Goal: Information Seeking & Learning: Learn about a topic

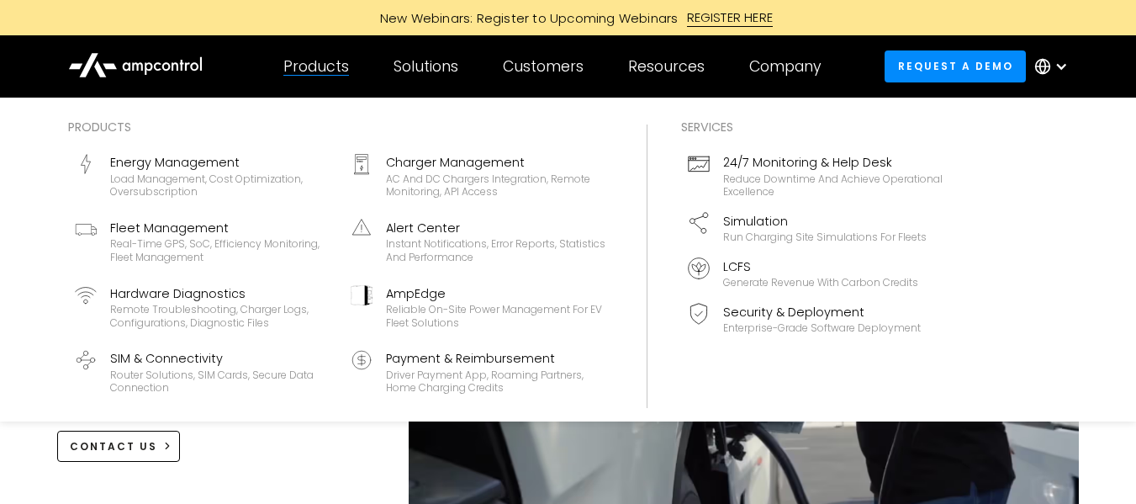
click at [1106, 184] on div "Products Energy Management Load management, cost optimization, oversubscription…" at bounding box center [568, 260] width 1136 height 324
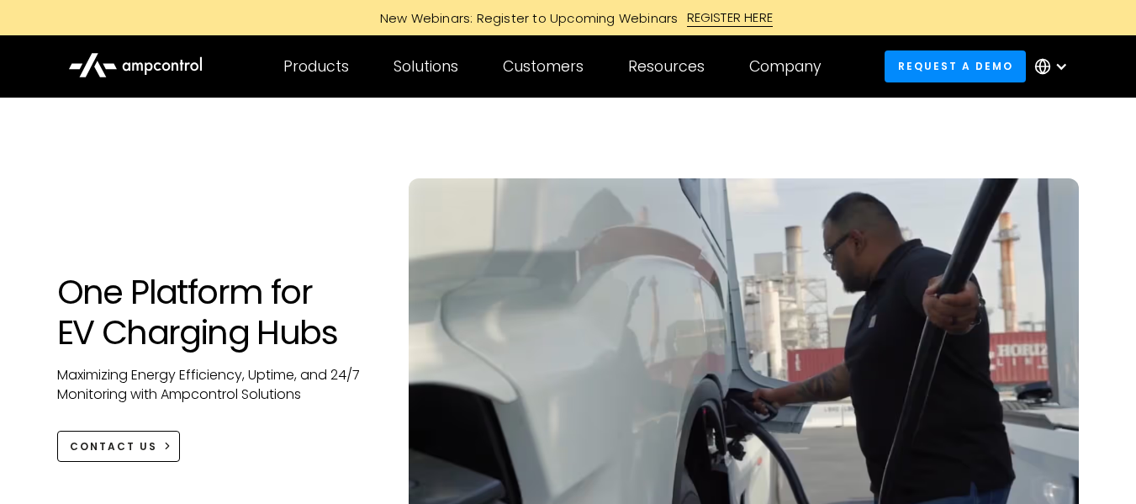
click at [357, 153] on div at bounding box center [568, 164] width 1022 height 27
click at [1105, 191] on div "One Platform for EV Charging Hubs Maximizing Energy Efficiency, Uptime, and 24/…" at bounding box center [568, 343] width 1136 height 491
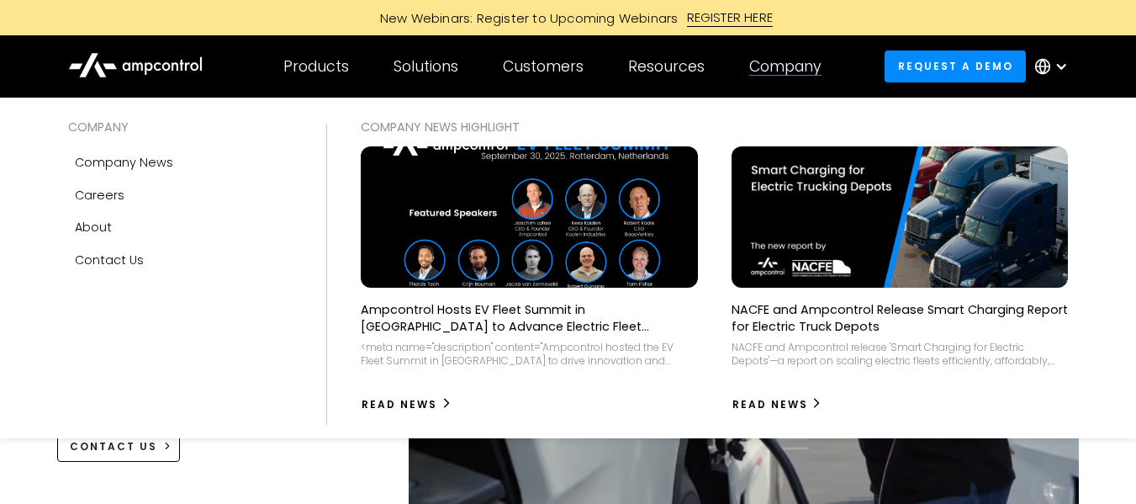
click at [803, 61] on div "Company" at bounding box center [785, 66] width 72 height 18
click at [789, 61] on div "Company" at bounding box center [785, 66] width 72 height 18
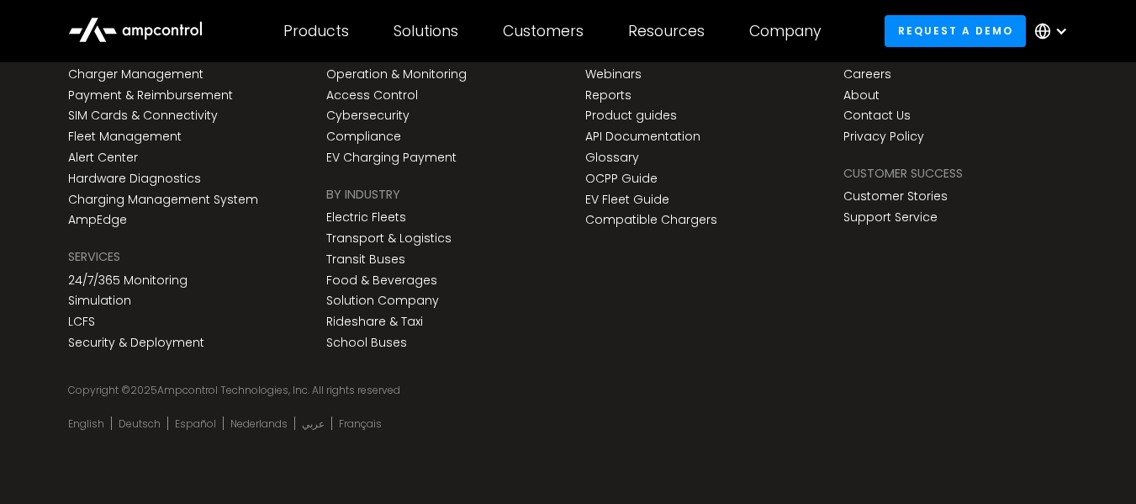
scroll to position [6221, 0]
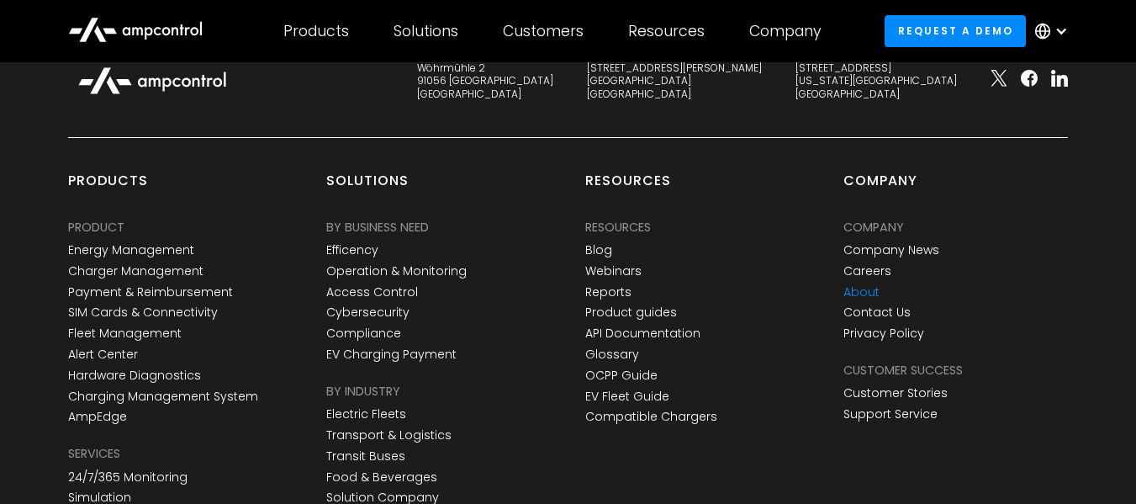
click at [864, 292] on link "About" at bounding box center [861, 292] width 36 height 14
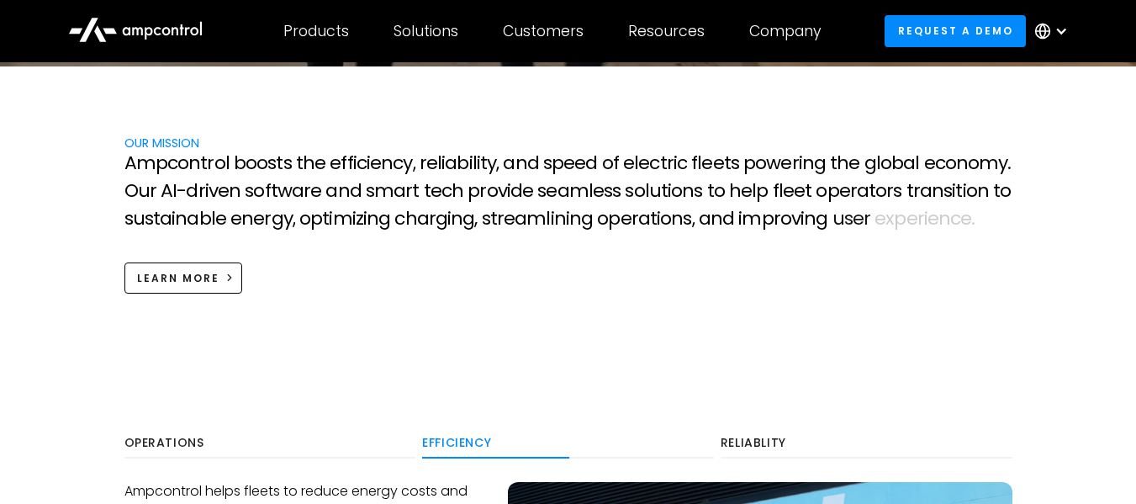
scroll to position [493, 0]
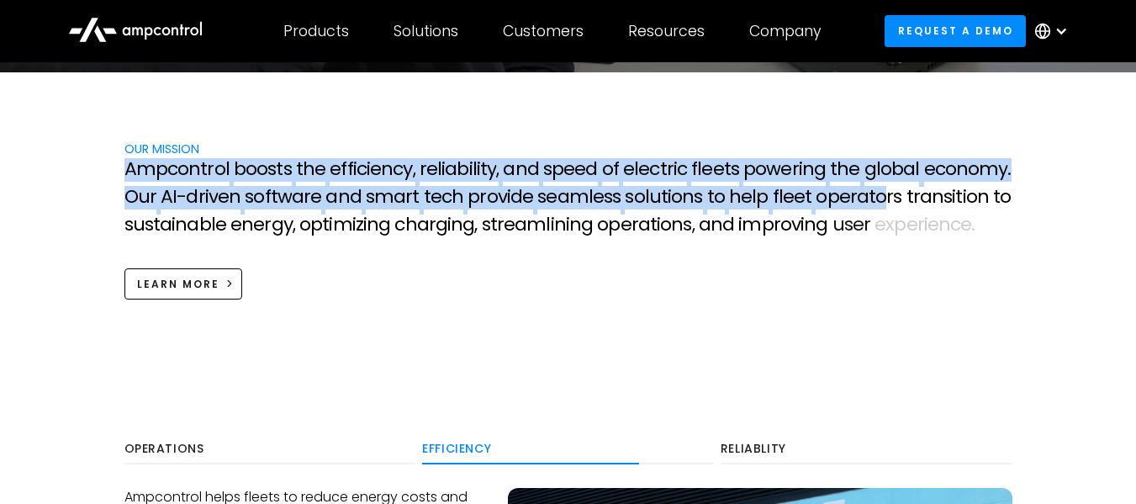
drag, startPoint x: 126, startPoint y: 171, endPoint x: 861, endPoint y: 195, distance: 735.1
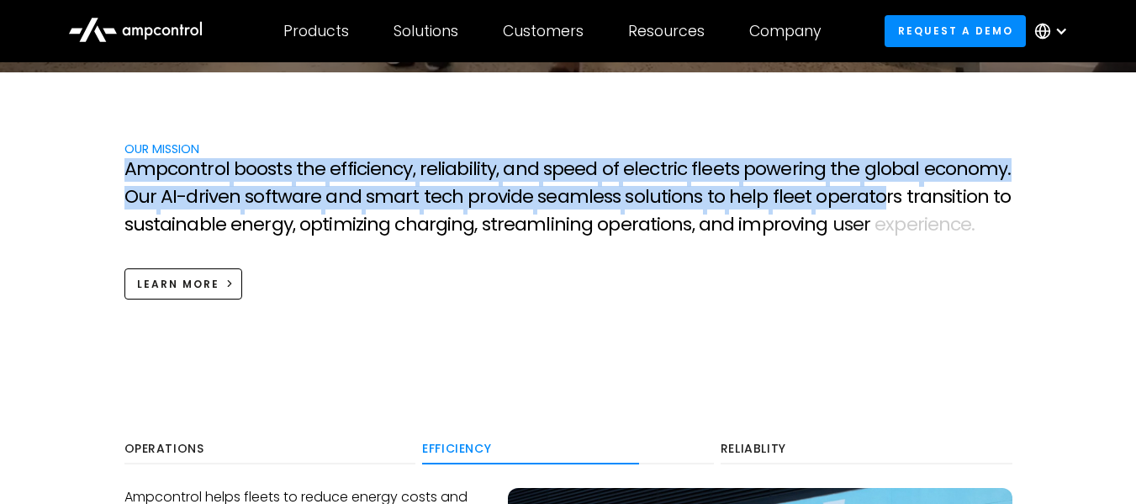
click at [861, 195] on p "A m p c o n t r o l b o o s t s t h e e f f i c i e n c y , r e l i a b i l i t…" at bounding box center [568, 199] width 888 height 82
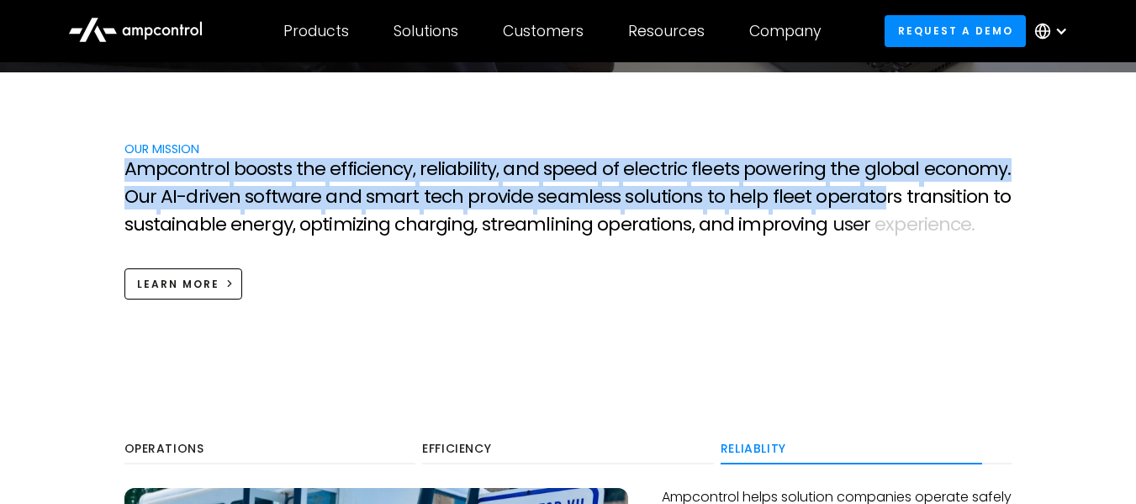
click at [780, 171] on span "e" at bounding box center [785, 169] width 11 height 22
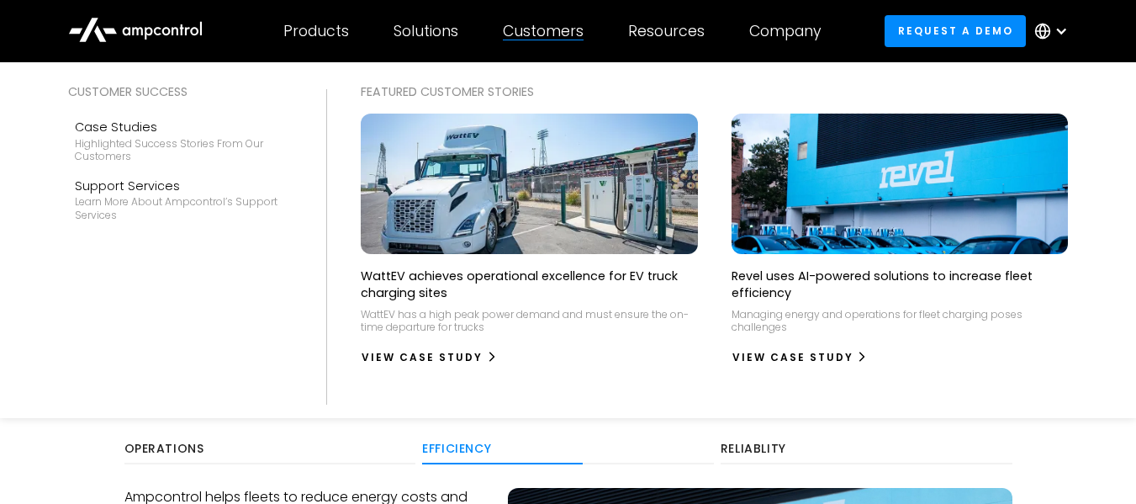
click at [192, 319] on div "Customer success Case Studies Highlighted success stories From Our Customers Su…" at bounding box center [180, 239] width 258 height 315
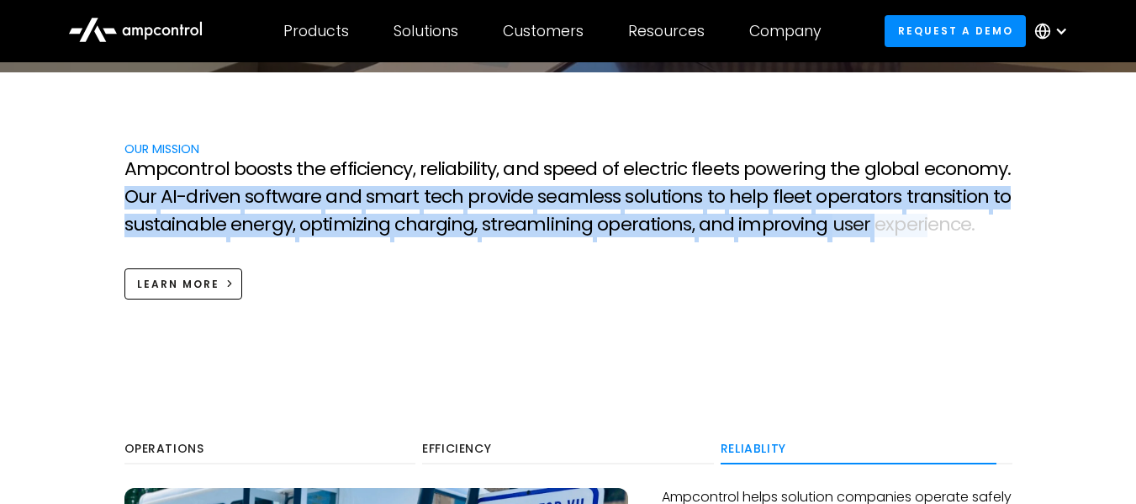
drag, startPoint x: 124, startPoint y: 188, endPoint x: 910, endPoint y: 215, distance: 787.3
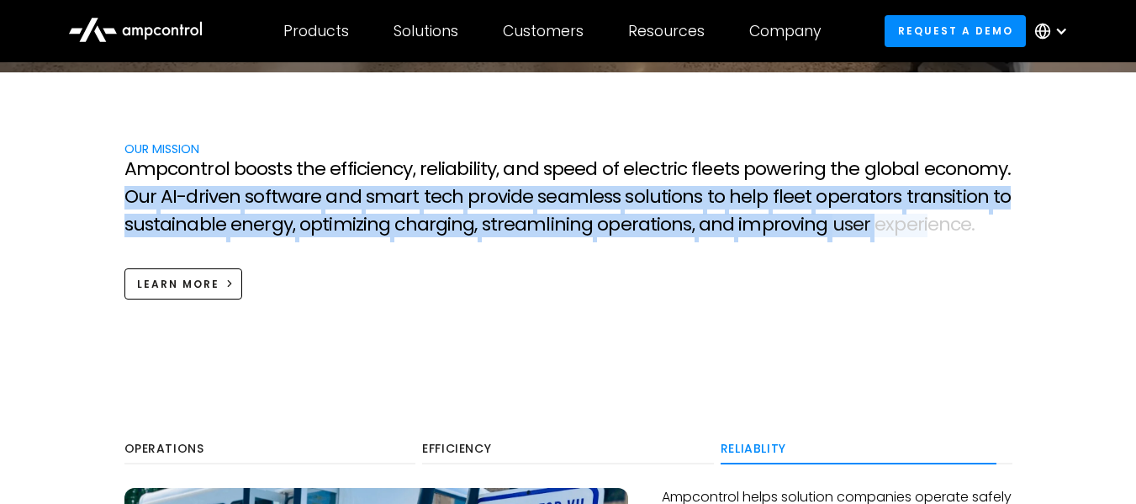
click at [910, 215] on p "A m p c o n t r o l b o o s t s t h e e f f i c i e n c y , r e l i a b i l i t…" at bounding box center [568, 199] width 888 height 82
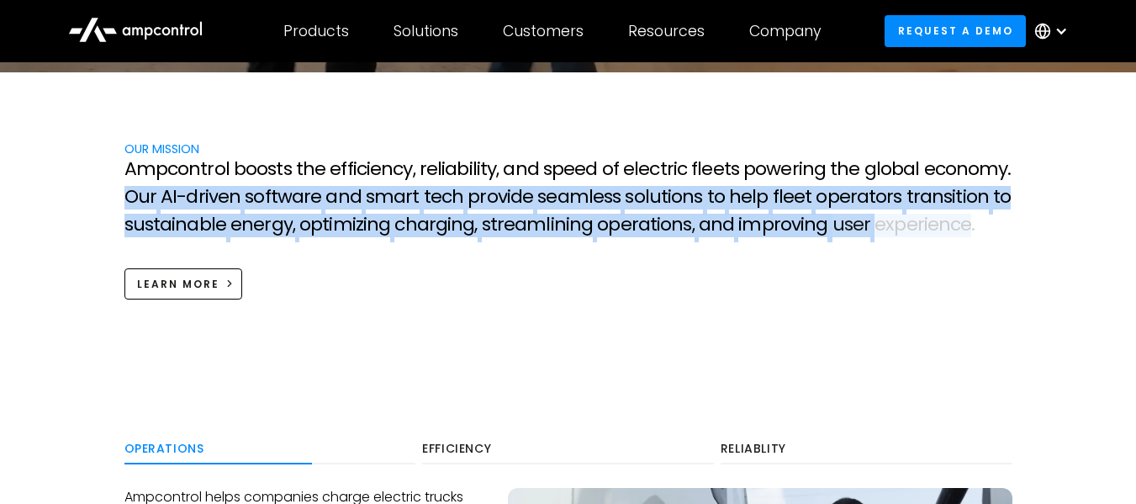
copy p "O u r A I - d r i v e n s o f t w a r e a n d s m a r t t e c h p r o v i d e s…"
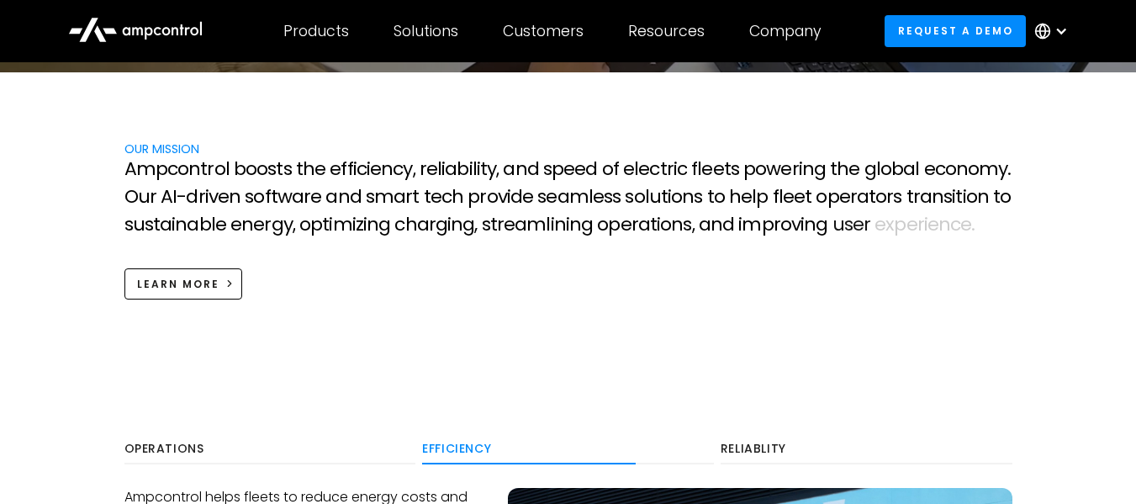
click at [1079, 319] on section "OUR MISSION A m p c o n t r o l b o o s t s t h e e f f i c i e n c y , r e l i…" at bounding box center [568, 219] width 1136 height 294
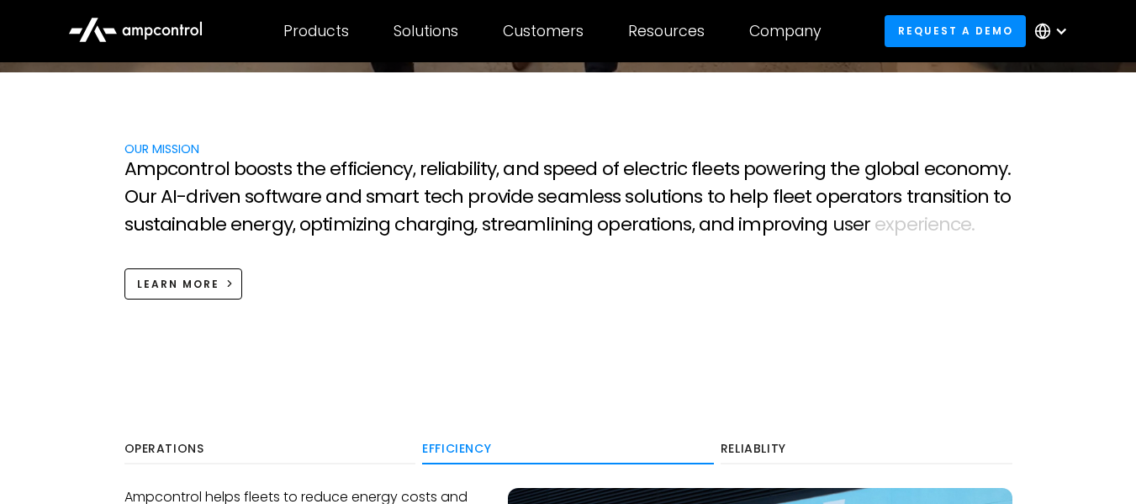
click at [1079, 278] on section "OUR MISSION A m p c o n t r o l b o o s t s t h e e f f i c i e n c y , r e l i…" at bounding box center [568, 219] width 1136 height 294
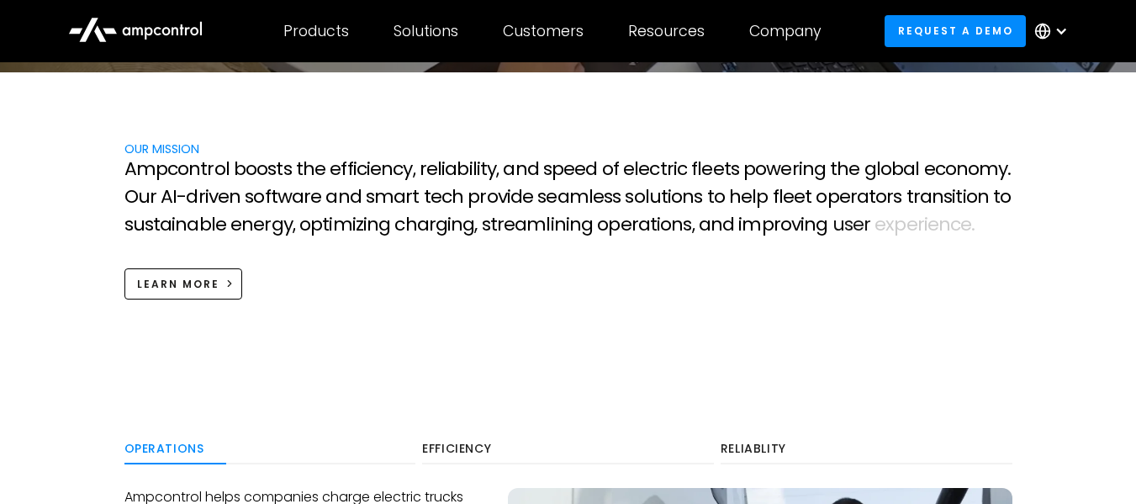
click at [1074, 266] on section "OUR MISSION A m p c o n t r o l b o o s t s t h e e f f i c i e n c y , r e l i…" at bounding box center [568, 219] width 1136 height 294
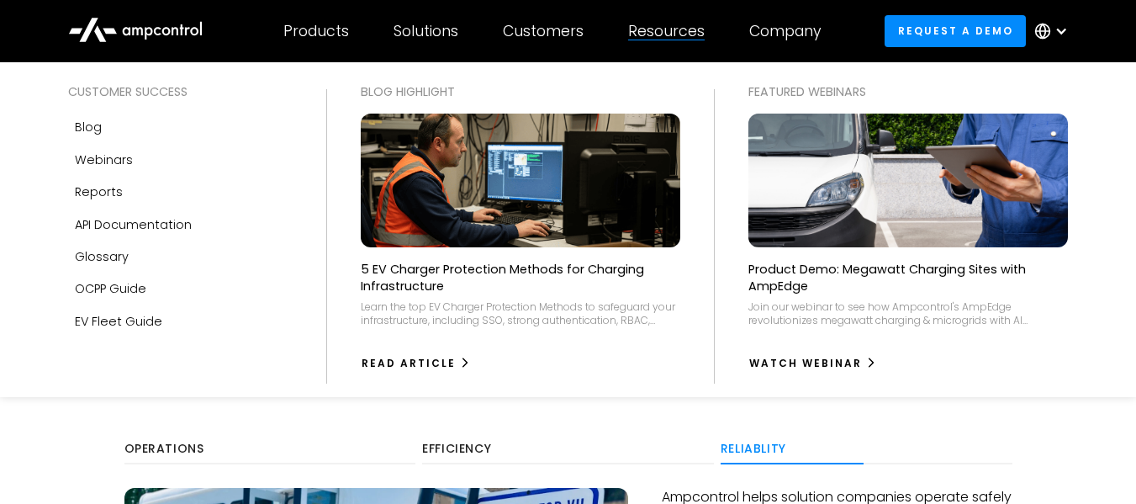
click at [1102, 150] on div "Customer success Blog Webinars Reports Product guides API Documentation Glossar…" at bounding box center [568, 229] width 1136 height 335
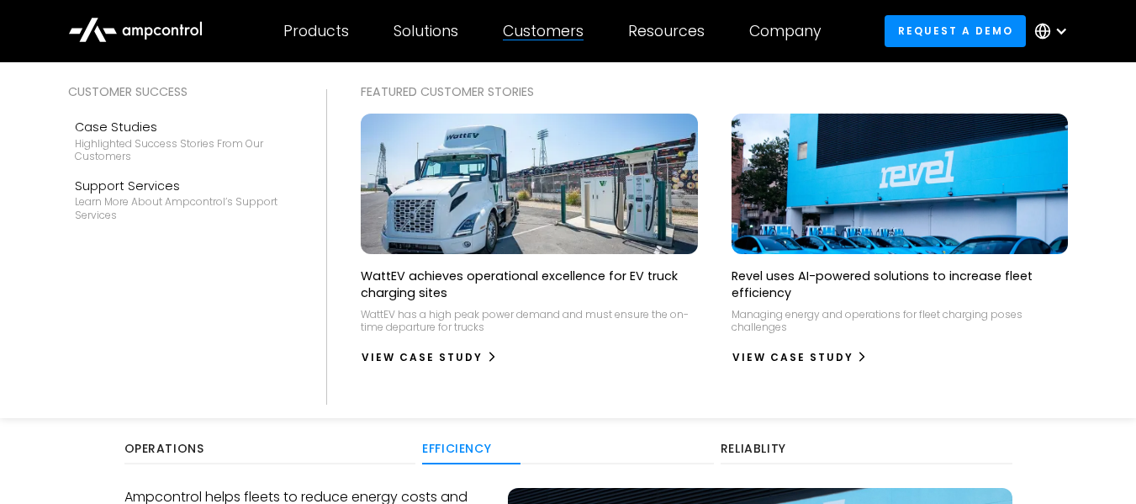
drag, startPoint x: 1106, startPoint y: 299, endPoint x: 1135, endPoint y: 264, distance: 45.4
click at [1135, 264] on div "Customer success Case Studies Highlighted success stories From Our Customers Su…" at bounding box center [568, 240] width 1136 height 356
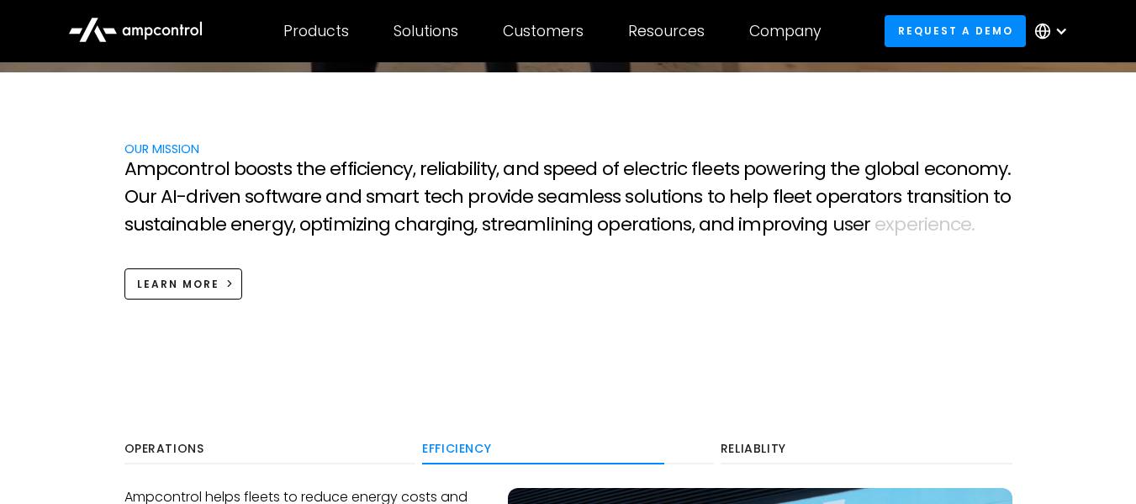
click at [1094, 366] on section "OUR MISSION A m p c o n t r o l b o o s t s t h e e f f i c i e n c y , r e l i…" at bounding box center [568, 219] width 1136 height 294
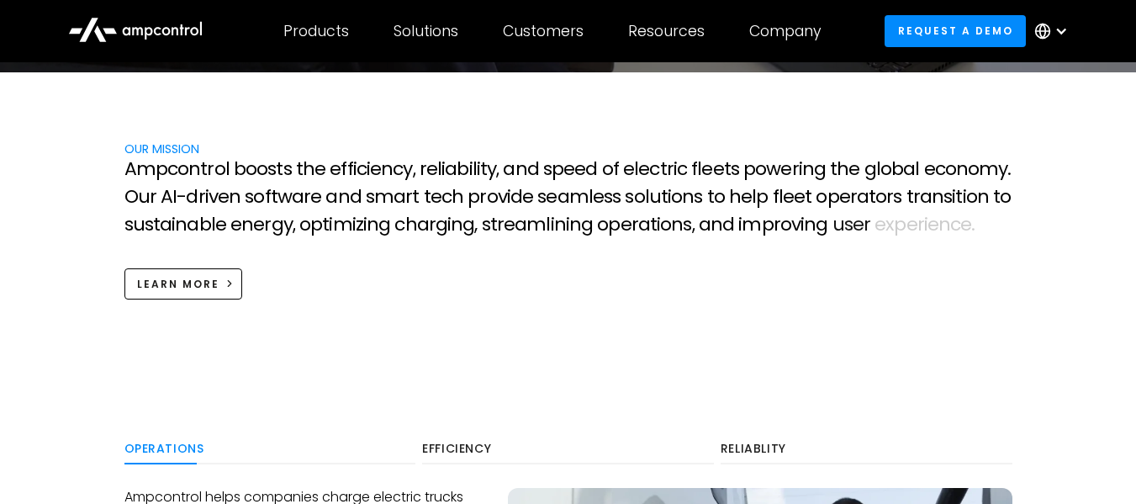
click at [1081, 364] on section "OUR MISSION A m p c o n t r o l b o o s t s t h e e f f i c i e n c y , r e l i…" at bounding box center [568, 219] width 1136 height 294
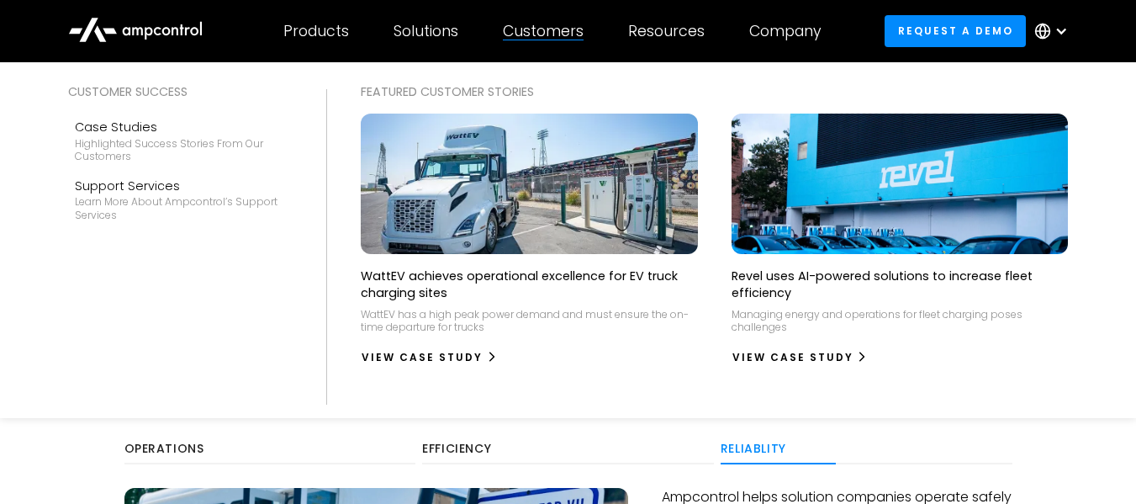
click at [1110, 221] on div "Customer success Case Studies Highlighted success stories From Our Customers Su…" at bounding box center [568, 240] width 1136 height 356
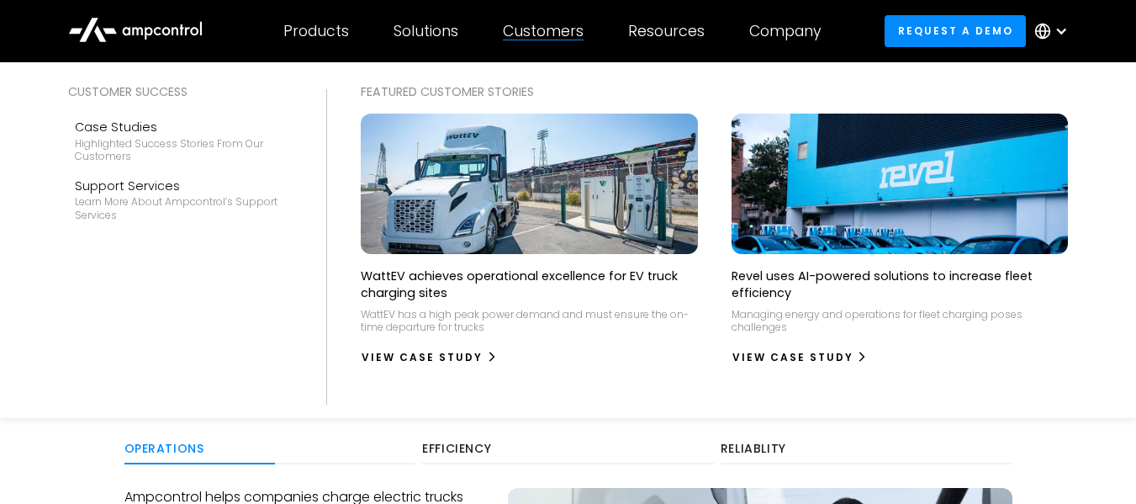
click at [1086, 372] on div "Customer success Case Studies Highlighted success stories From Our Customers Su…" at bounding box center [568, 240] width 1136 height 356
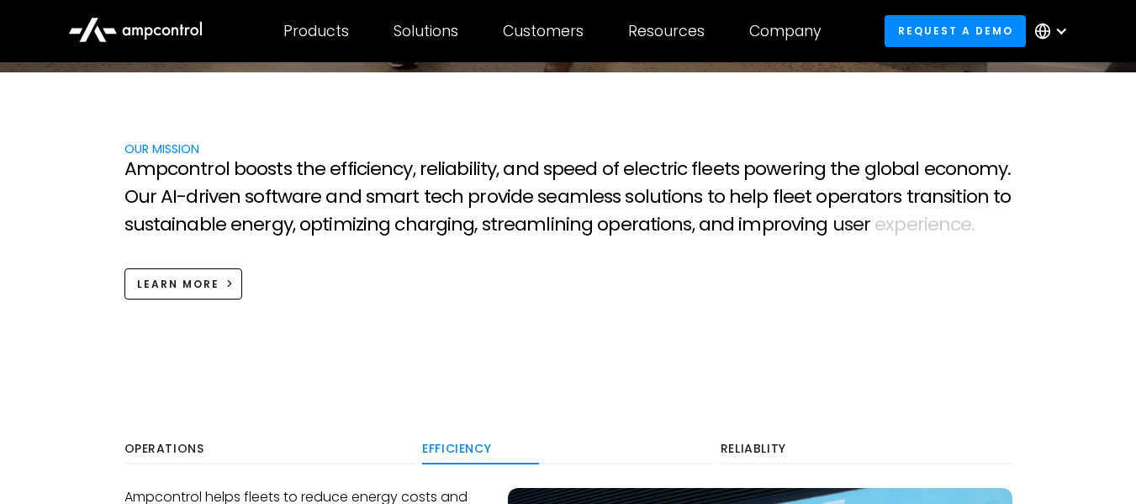
click at [560, 108] on section "OUR MISSION A m p c o n t r o l b o o s t s t h e e f f i c i e n c y , r e l i…" at bounding box center [568, 219] width 1136 height 294
